Goal: Task Accomplishment & Management: Manage account settings

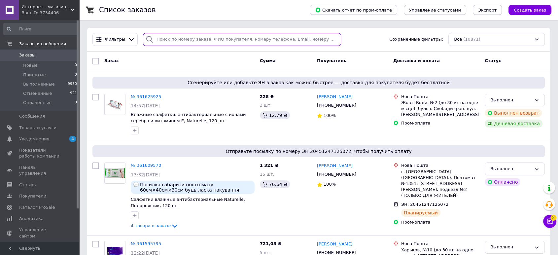
click at [171, 41] on input "search" at bounding box center [242, 39] width 198 height 13
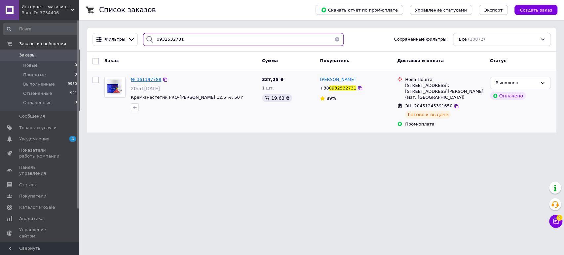
type input "0932532731"
click at [143, 79] on span "№ 361197788" at bounding box center [146, 79] width 30 height 5
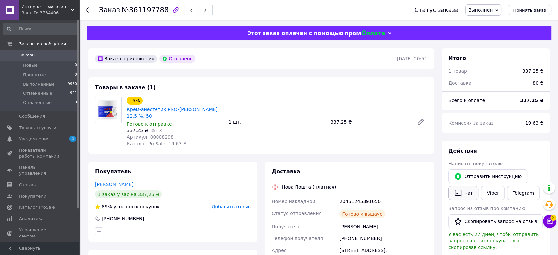
click at [463, 191] on button "Чат" at bounding box center [463, 193] width 30 height 14
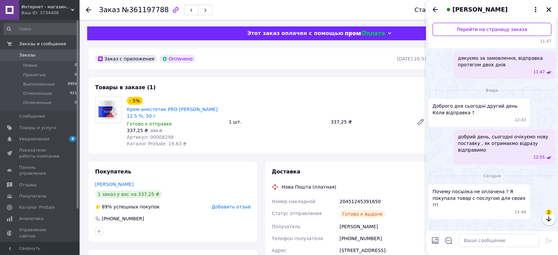
scroll to position [163, 0]
click at [434, 223] on img at bounding box center [431, 225] width 5 height 5
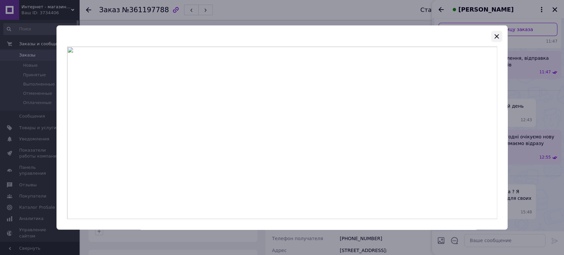
click at [495, 35] on icon "button" at bounding box center [496, 36] width 4 height 4
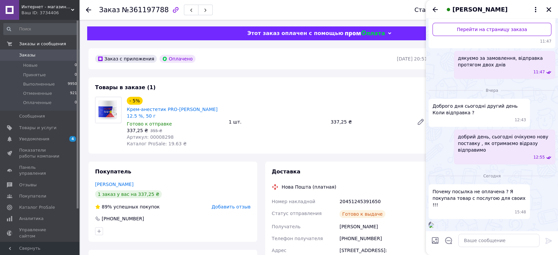
click at [434, 223] on img at bounding box center [431, 225] width 5 height 5
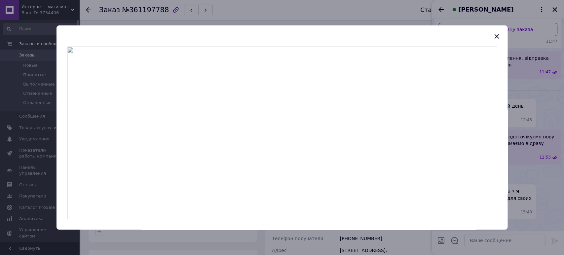
click at [527, 174] on div at bounding box center [282, 127] width 564 height 255
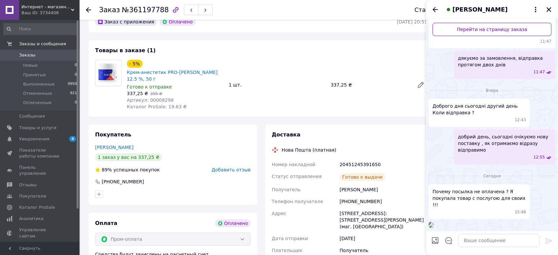
scroll to position [110, 0]
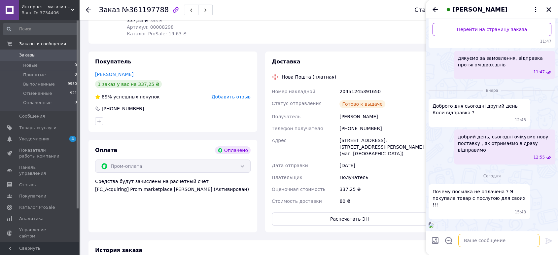
click at [474, 238] on textarea at bounding box center [498, 240] width 81 height 13
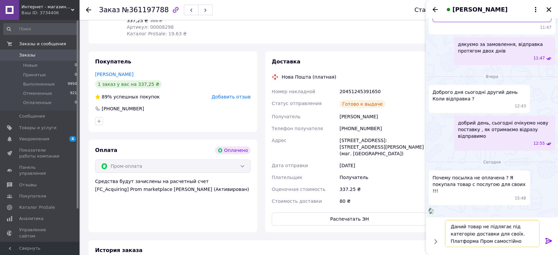
type textarea "Даний товар не підлягає під категорію доставки для своїх. Платформа Пром самост…"
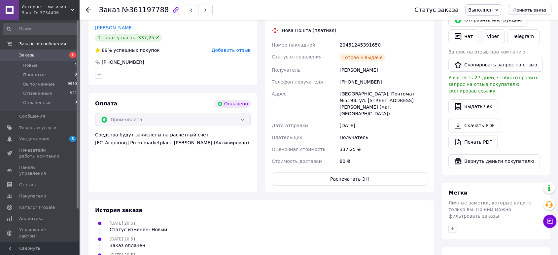
scroll to position [83, 0]
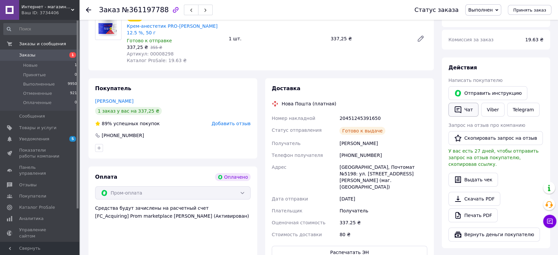
click at [462, 110] on button "Чат" at bounding box center [463, 110] width 30 height 14
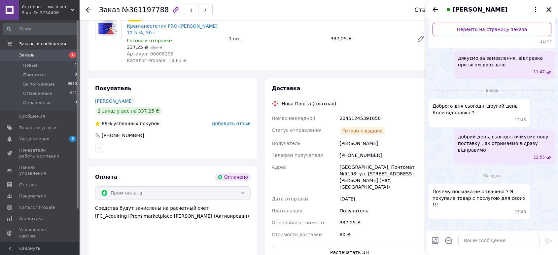
scroll to position [163, 0]
click at [480, 239] on textarea at bounding box center [498, 240] width 81 height 13
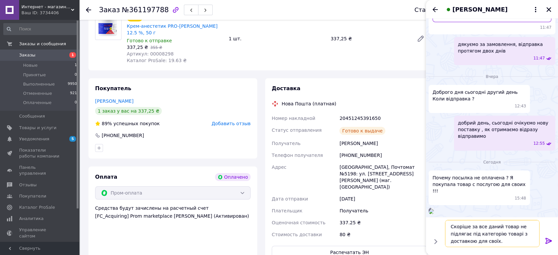
click at [512, 234] on textarea "Скоріше за все даний товар не підлягає під категорію товарі з доставкою для сво…" at bounding box center [492, 233] width 94 height 27
click at [500, 242] on textarea "Скоріше за все даний товар не підлягає під категорію товарів з доставкою для св…" at bounding box center [492, 233] width 94 height 27
click at [474, 241] on textarea "Скоріше за все даний товар не підлягає під категорію товарів з доставкою для св…" at bounding box center [492, 233] width 94 height 27
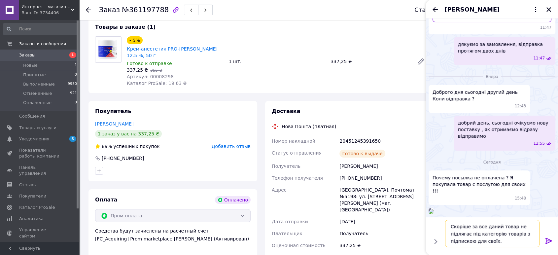
scroll to position [120, 0]
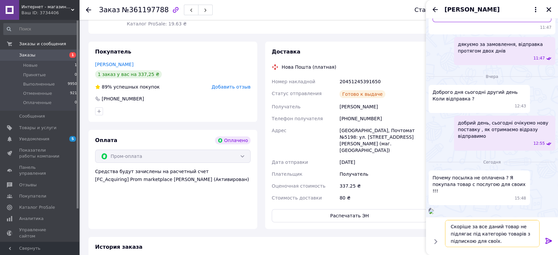
type textarea "Скоріше за все даний товар не підлягає під категорію товарів з підпискою для св…"
click at [434, 209] on img at bounding box center [431, 211] width 5 height 5
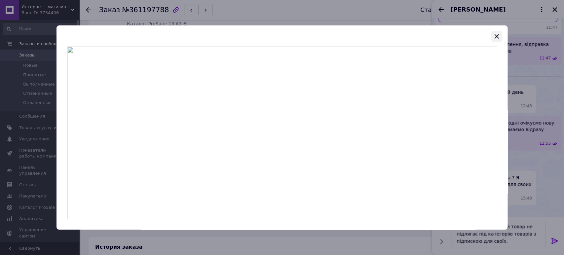
click at [499, 35] on icon "button" at bounding box center [496, 36] width 8 height 8
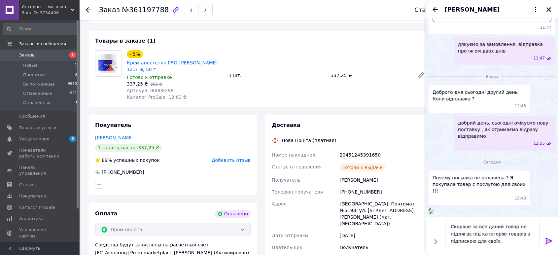
scroll to position [0, 0]
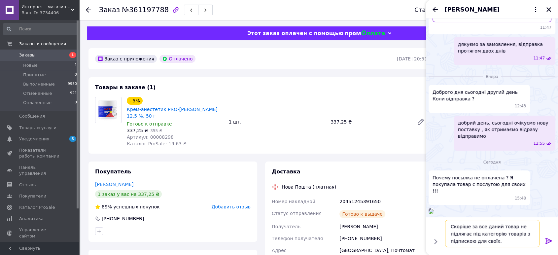
click at [502, 243] on textarea "Скоріше за все даний товар не підлягає під категорію товарів з підпискою для св…" at bounding box center [492, 233] width 94 height 27
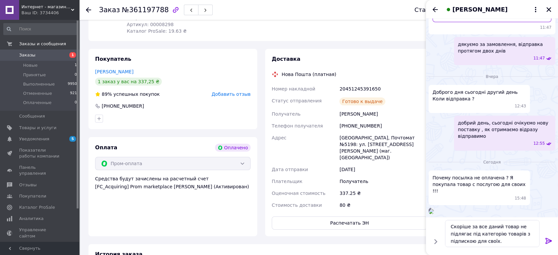
scroll to position [83, 0]
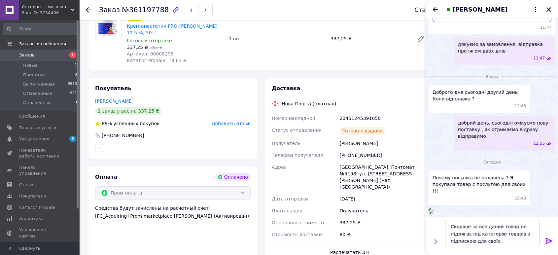
click at [497, 242] on textarea "Скоріше за все даний товар не підлягає під категорію товарів з підпискою для св…" at bounding box center [492, 233] width 94 height 27
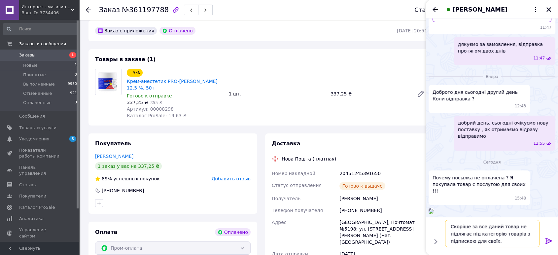
scroll to position [0, 0]
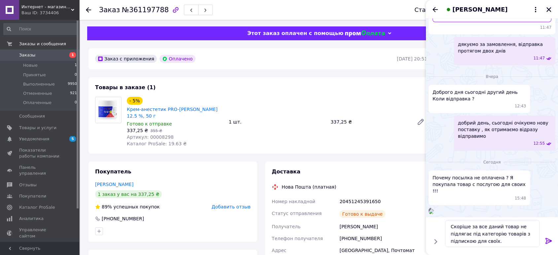
click at [550, 8] on icon "Закрыть" at bounding box center [548, 9] width 5 height 5
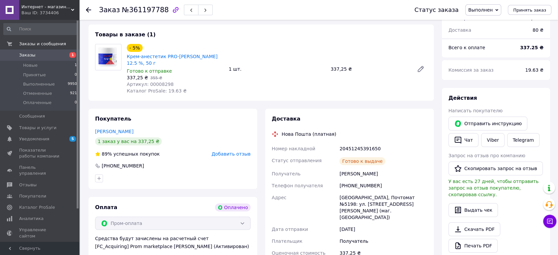
scroll to position [10, 0]
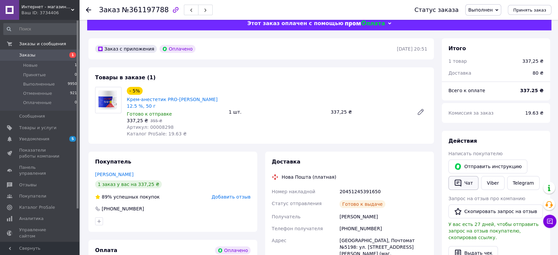
click at [465, 181] on button "Чат" at bounding box center [463, 183] width 30 height 14
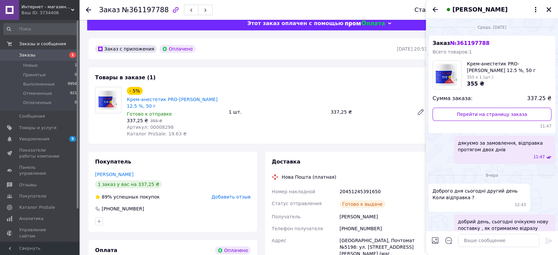
scroll to position [122, 0]
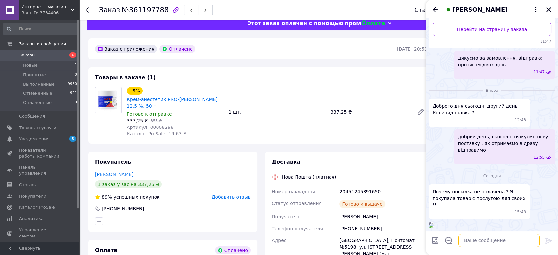
click at [475, 240] on textarea at bounding box center [498, 240] width 81 height 13
type textarea "П"
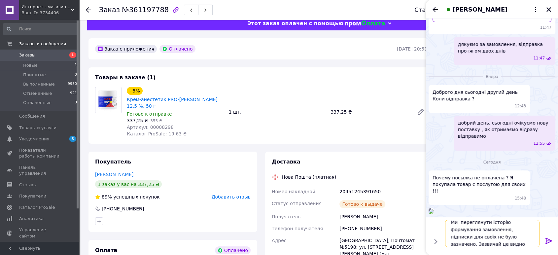
scroll to position [0, 0]
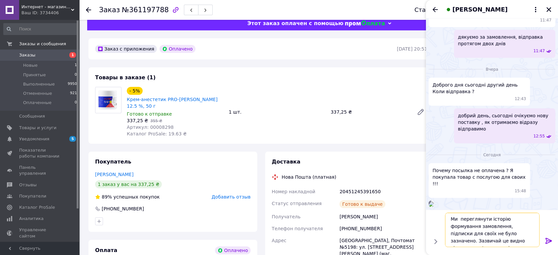
type textarea "Ми переглянути історію формування замовлення, підписки для своїх не було зазнач…"
click at [547, 242] on icon at bounding box center [549, 241] width 8 height 8
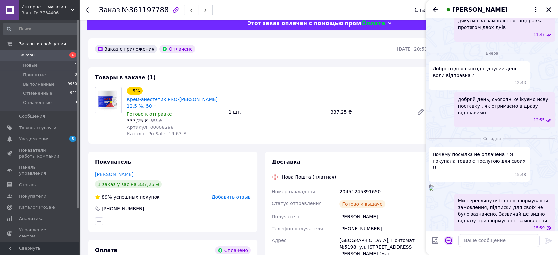
scroll to position [207, 0]
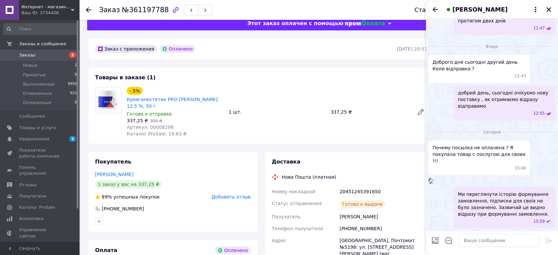
click at [435, 240] on input "Загрузить файлы" at bounding box center [435, 240] width 8 height 8
type input "C:\fakepath\Знімок екрана 2025-09-12 155826.png"
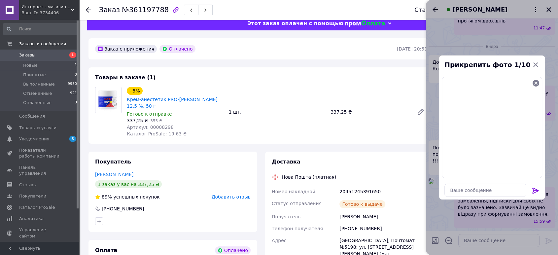
click at [536, 189] on icon at bounding box center [536, 191] width 8 height 8
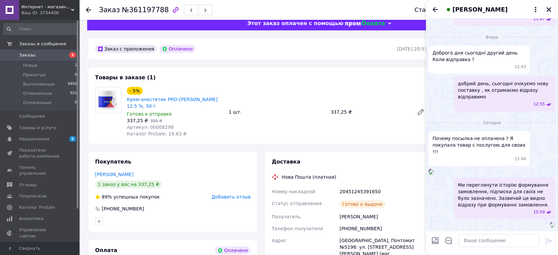
scroll to position [282, 0]
click at [491, 242] on textarea at bounding box center [498, 240] width 81 height 13
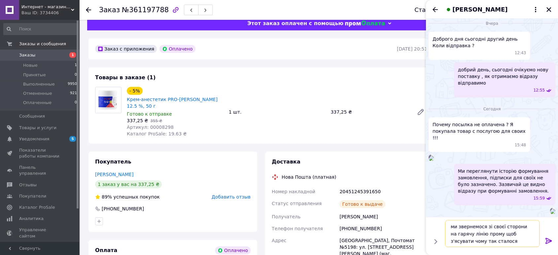
type textarea "ми звернемося зі своєї сторони на гарячу лінію прому щоб з'ясувати чому так ста…"
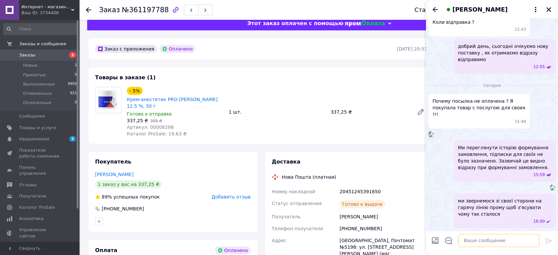
scroll to position [320, 0]
click at [548, 8] on icon "Закрыть" at bounding box center [549, 10] width 6 height 6
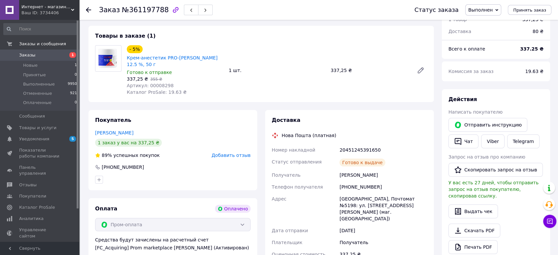
scroll to position [110, 0]
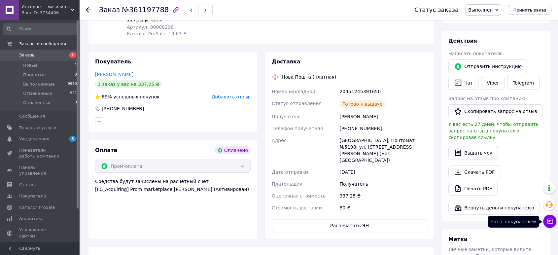
click at [551, 223] on icon at bounding box center [549, 221] width 7 height 7
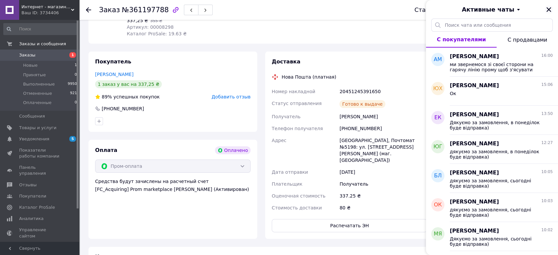
click at [547, 7] on icon "Закрыть" at bounding box center [549, 10] width 6 height 6
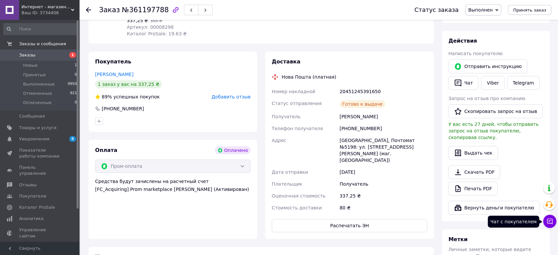
click at [546, 220] on icon at bounding box center [549, 221] width 7 height 7
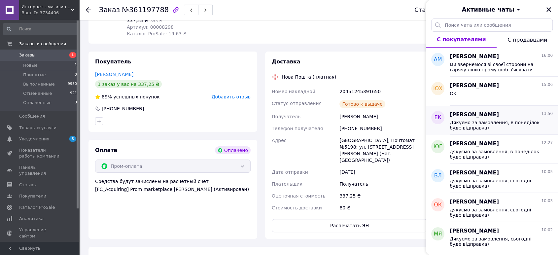
drag, startPoint x: 548, startPoint y: 6, endPoint x: 552, endPoint y: 116, distance: 109.7
click at [548, 7] on icon "Закрыть" at bounding box center [549, 10] width 6 height 6
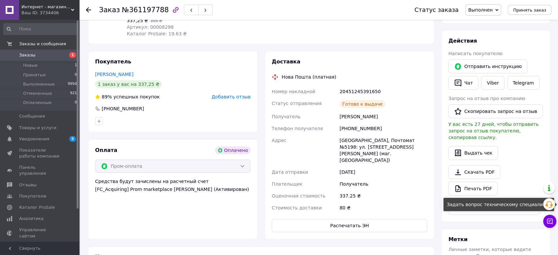
drag, startPoint x: 552, startPoint y: 202, endPoint x: 371, endPoint y: 139, distance: 191.1
click at [552, 203] on icon at bounding box center [549, 204] width 8 height 8
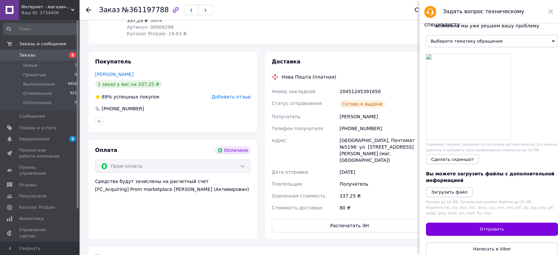
click at [496, 223] on div "Проверьте состояние системы по ссылке , возможно мы уже решаем вашу проблему Вы…" at bounding box center [492, 145] width 132 height 257
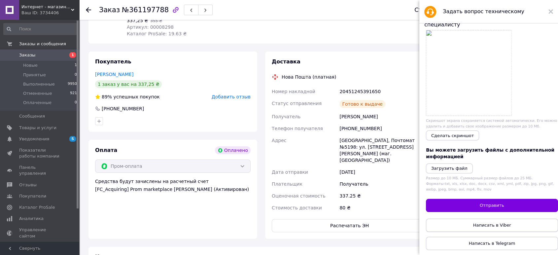
click at [489, 223] on span "Написать в Viber" at bounding box center [492, 225] width 38 height 5
click at [549, 10] on use at bounding box center [550, 11] width 5 height 5
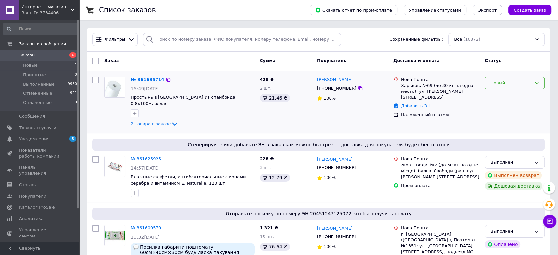
click at [501, 81] on div "Новый" at bounding box center [510, 83] width 41 height 7
click at [499, 94] on li "Принят" at bounding box center [514, 96] width 59 height 12
drag, startPoint x: 143, startPoint y: 75, endPoint x: 140, endPoint y: 80, distance: 5.5
click at [53, 135] on link "Уведомления 5 0" at bounding box center [40, 138] width 81 height 11
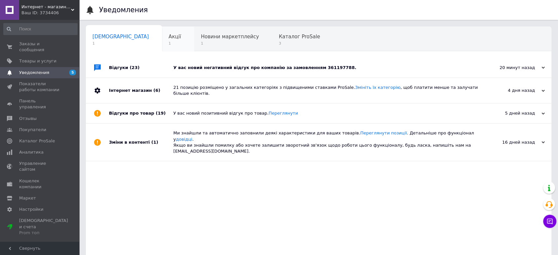
click at [162, 44] on div "Акції 1" at bounding box center [178, 39] width 32 height 25
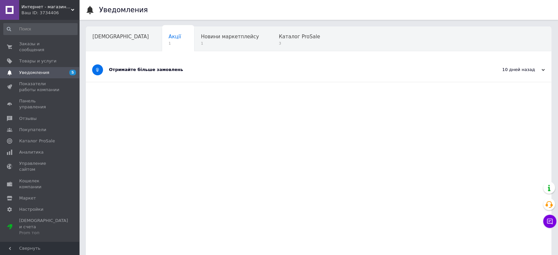
click at [203, 66] on div "Отримайте більше замовлень" at bounding box center [294, 70] width 370 height 24
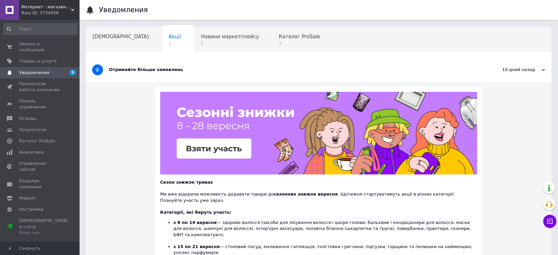
click at [203, 66] on div "Отримайте більше замовлень" at bounding box center [294, 70] width 370 height 24
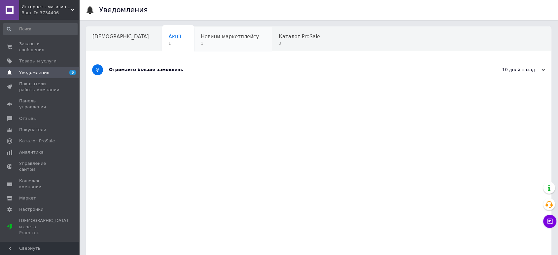
click at [201, 46] on span "1" at bounding box center [230, 43] width 58 height 5
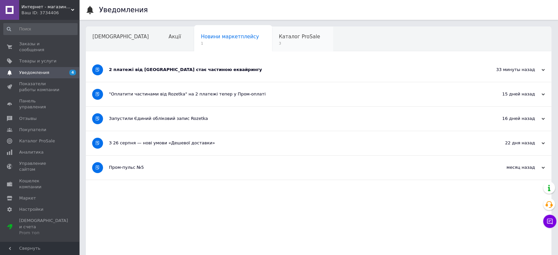
click at [279, 45] on span "3" at bounding box center [299, 43] width 41 height 5
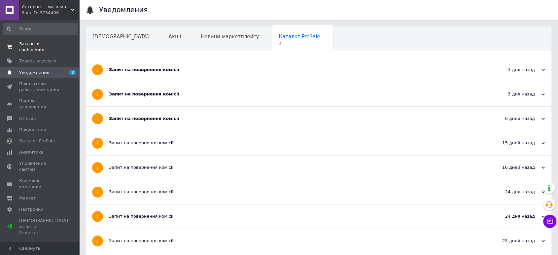
click at [33, 47] on link "Заказы и сообщения 0 0" at bounding box center [40, 46] width 81 height 17
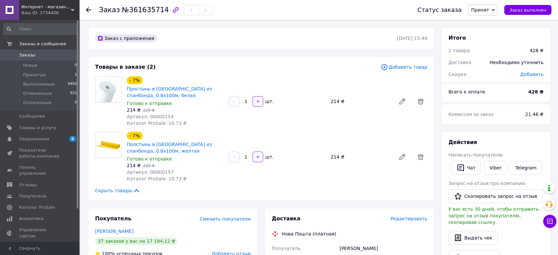
click at [162, 116] on span "Артикул: 00000154" at bounding box center [150, 116] width 47 height 5
copy span "00000154"
click at [157, 173] on span "Артикул: 00000157" at bounding box center [150, 171] width 47 height 5
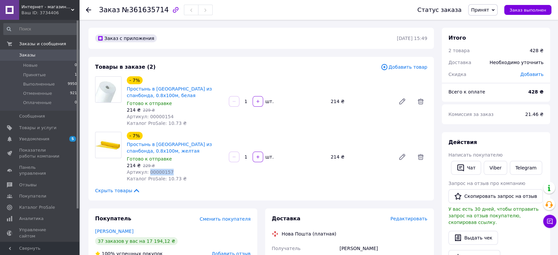
copy span "00000157"
click at [458, 169] on icon "button" at bounding box center [460, 167] width 7 height 7
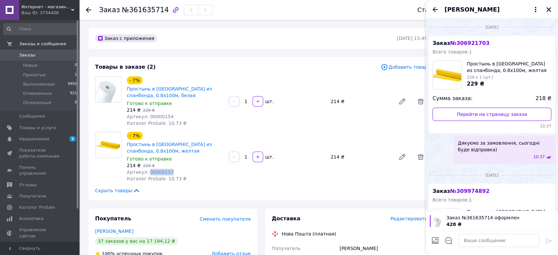
scroll to position [80, 0]
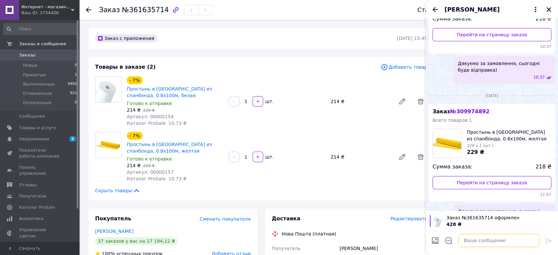
click at [487, 240] on textarea at bounding box center [498, 240] width 81 height 13
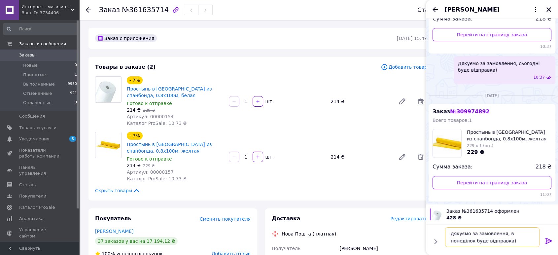
type textarea "дякуємо за замовлення, в понеділок буде відправка)"
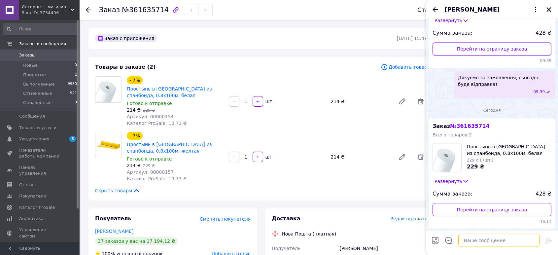
scroll to position [1205, 0]
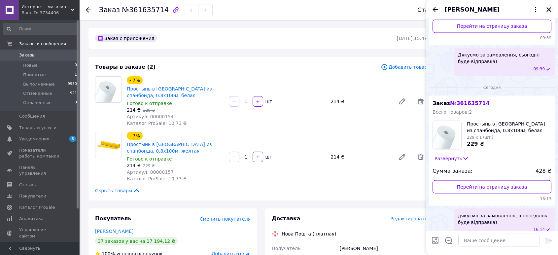
click at [549, 7] on icon "Закрыть" at bounding box center [549, 10] width 6 height 6
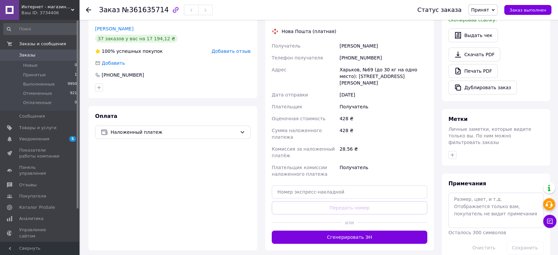
scroll to position [207, 0]
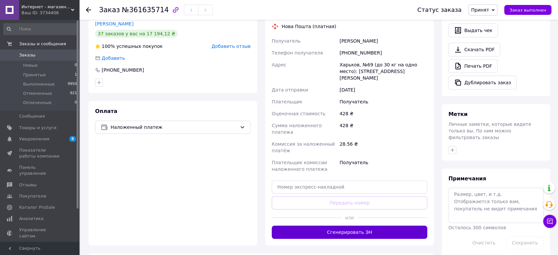
click at [378, 225] on button "Сгенерировать ЭН" at bounding box center [349, 231] width 155 height 13
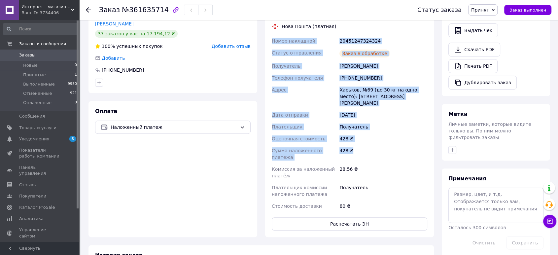
drag, startPoint x: 273, startPoint y: 40, endPoint x: 341, endPoint y: 194, distance: 167.9
click at [368, 144] on div "Номер накладной 20451247324324 Статус отправления Заказ в обработке Получатель …" at bounding box center [349, 123] width 158 height 177
copy div "Номер накладной 20451247324324 Статус отправления Заказ в обработке Получатель …"
click at [485, 9] on span "Принят" at bounding box center [480, 9] width 18 height 5
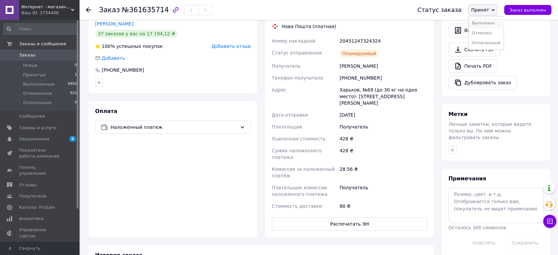
click at [486, 25] on li "Выполнен" at bounding box center [485, 23] width 35 height 10
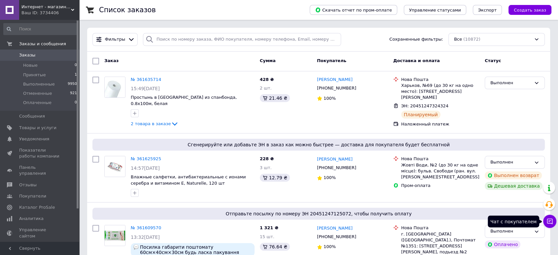
click at [549, 221] on icon at bounding box center [550, 222] width 6 height 6
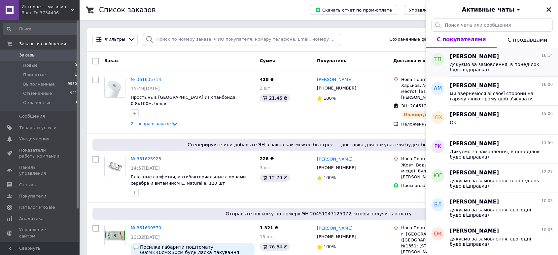
click at [491, 70] on span "дякуємо за замовлення, в понеділок буде відправка)" at bounding box center [497, 67] width 94 height 11
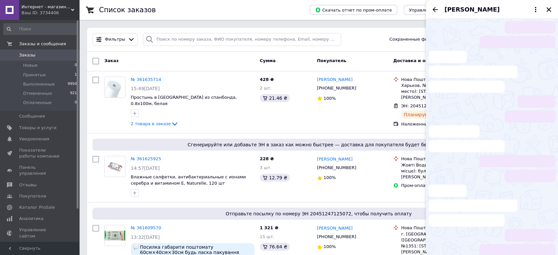
scroll to position [1205, 0]
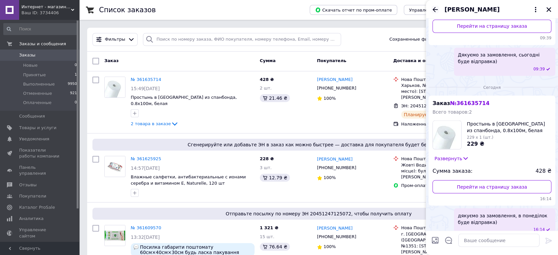
click at [433, 10] on icon "Назад" at bounding box center [435, 10] width 8 height 8
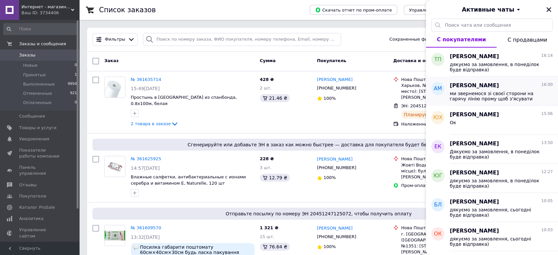
click at [491, 96] on span "ми звернемося зі своєї сторони на гарячу лінію прому щоб з'ясувати чому так ста…" at bounding box center [497, 96] width 94 height 11
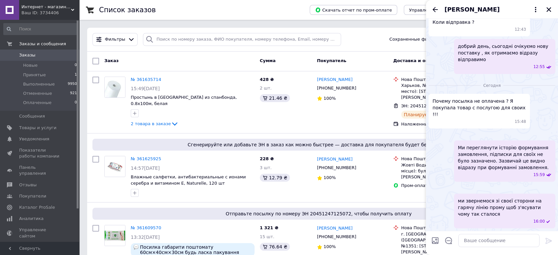
scroll to position [320, 0]
click at [550, 185] on img at bounding box center [552, 187] width 5 height 5
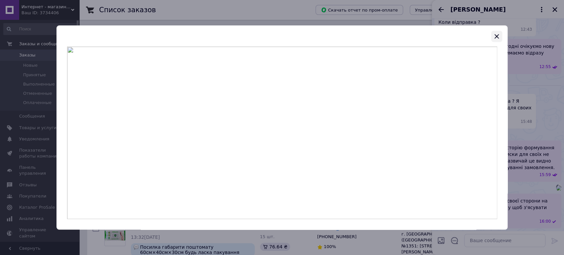
click at [496, 34] on icon "button" at bounding box center [496, 36] width 8 height 8
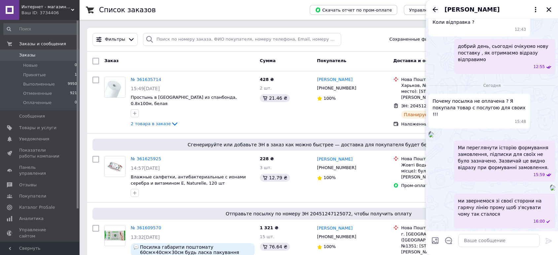
click at [435, 11] on icon "Назад" at bounding box center [435, 10] width 8 height 8
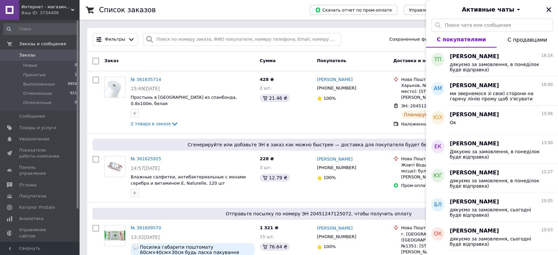
click at [550, 8] on icon "Закрыть" at bounding box center [548, 9] width 5 height 5
